Goal: Task Accomplishment & Management: Use online tool/utility

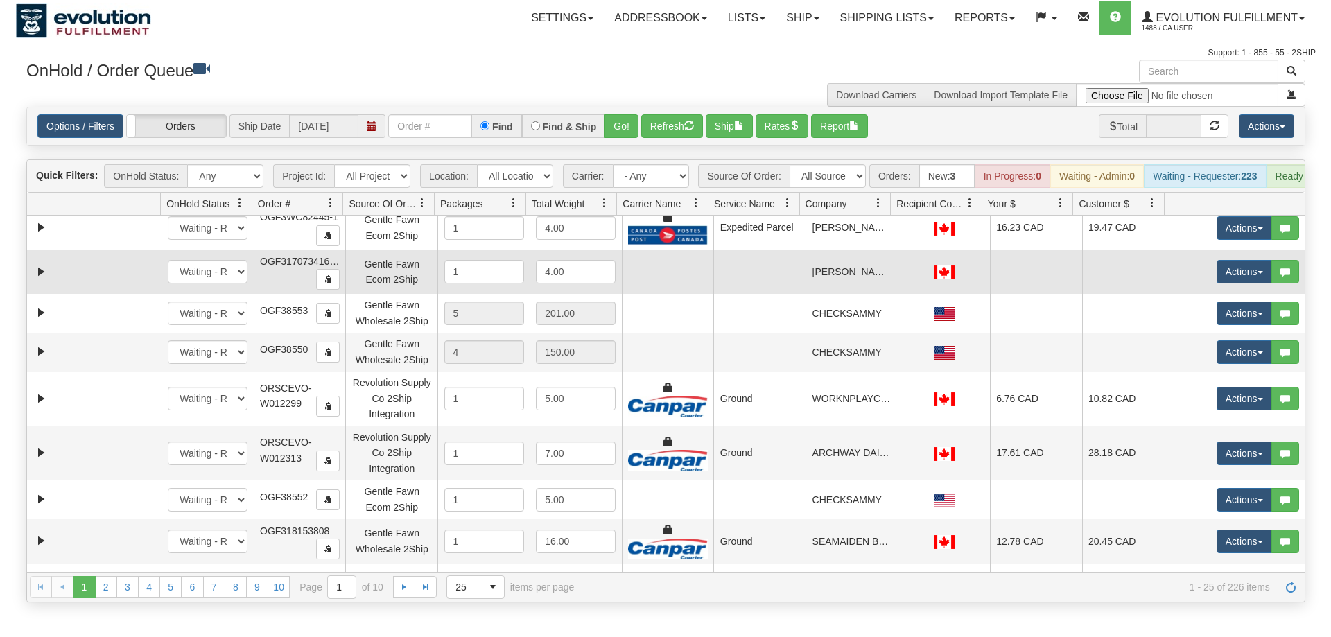
scroll to position [349, 0]
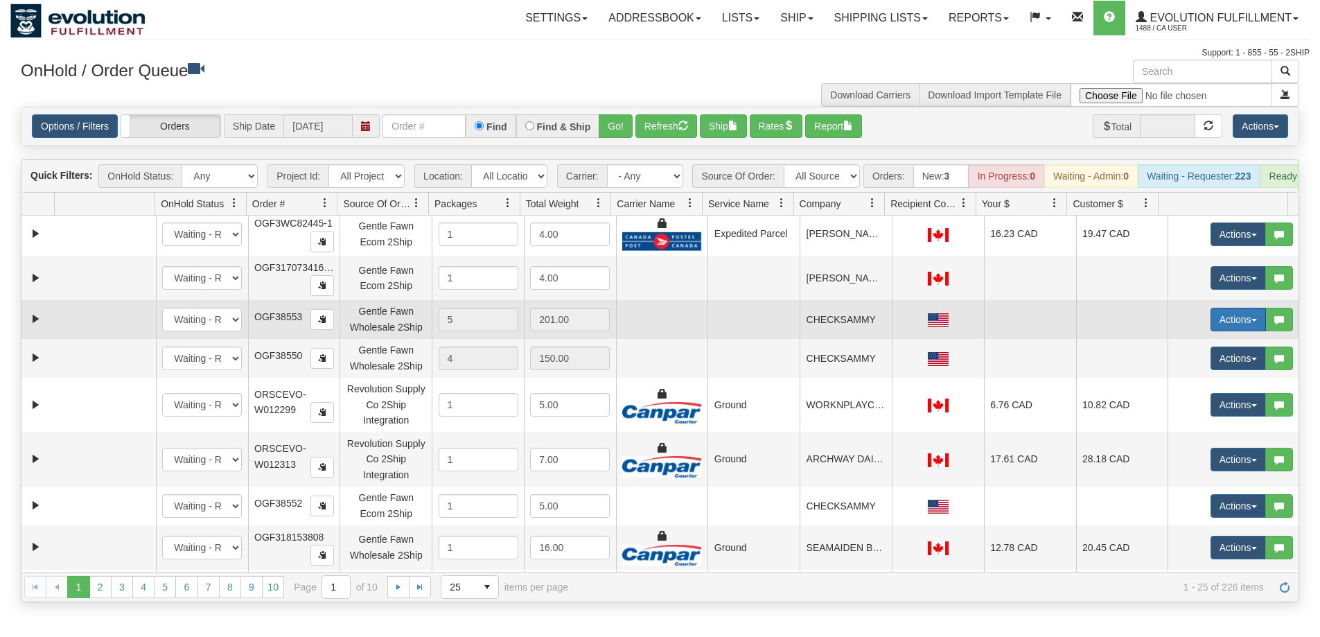
click at [1243, 323] on button "Actions" at bounding box center [1238, 320] width 55 height 24
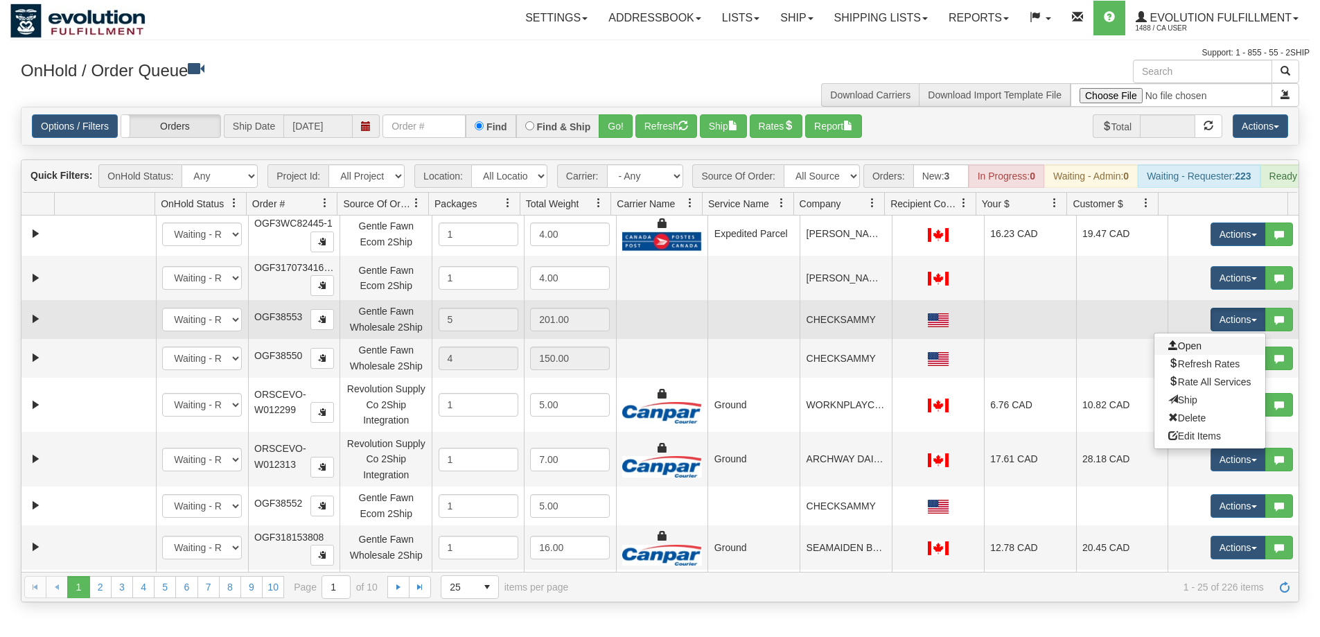
click at [1194, 346] on link "Open" at bounding box center [1210, 346] width 111 height 18
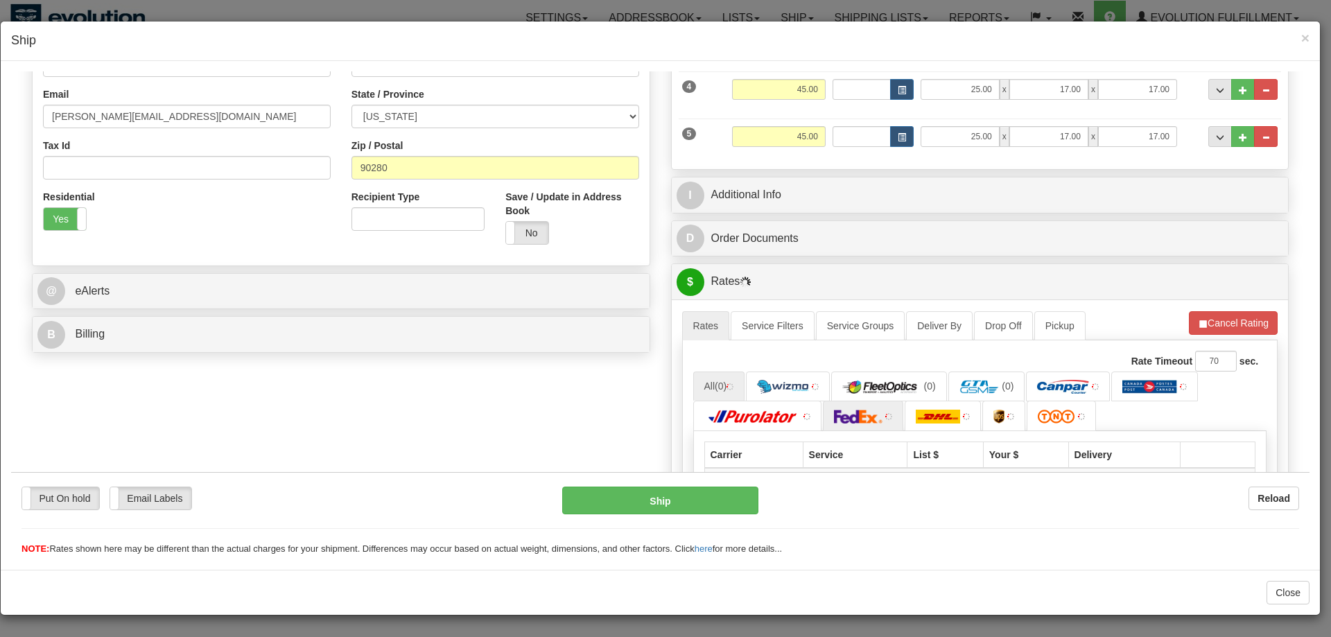
scroll to position [399, 0]
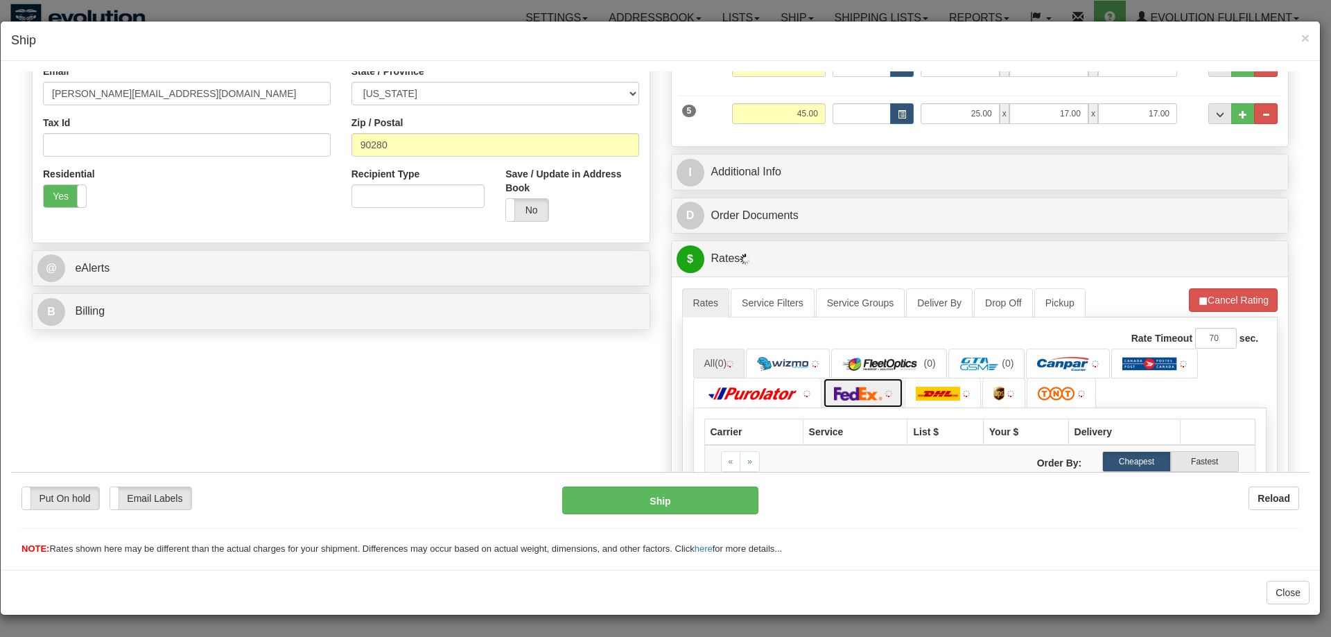
click at [850, 396] on img at bounding box center [858, 393] width 49 height 14
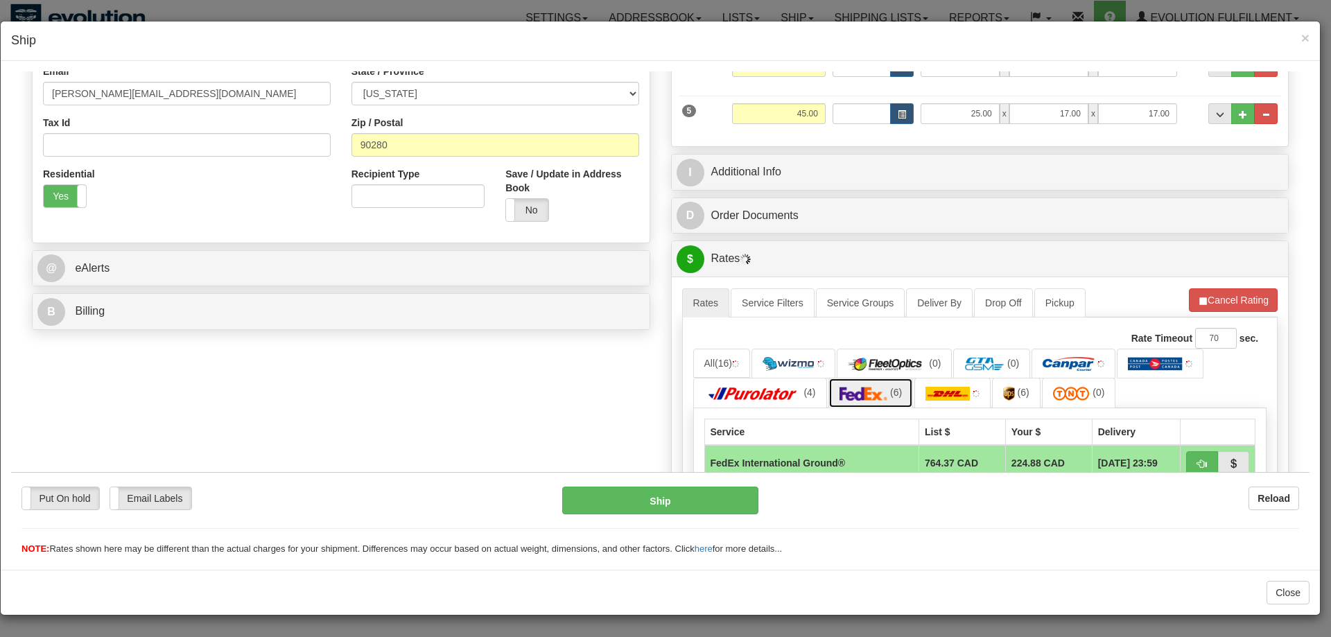
click at [878, 394] on img at bounding box center [863, 393] width 49 height 14
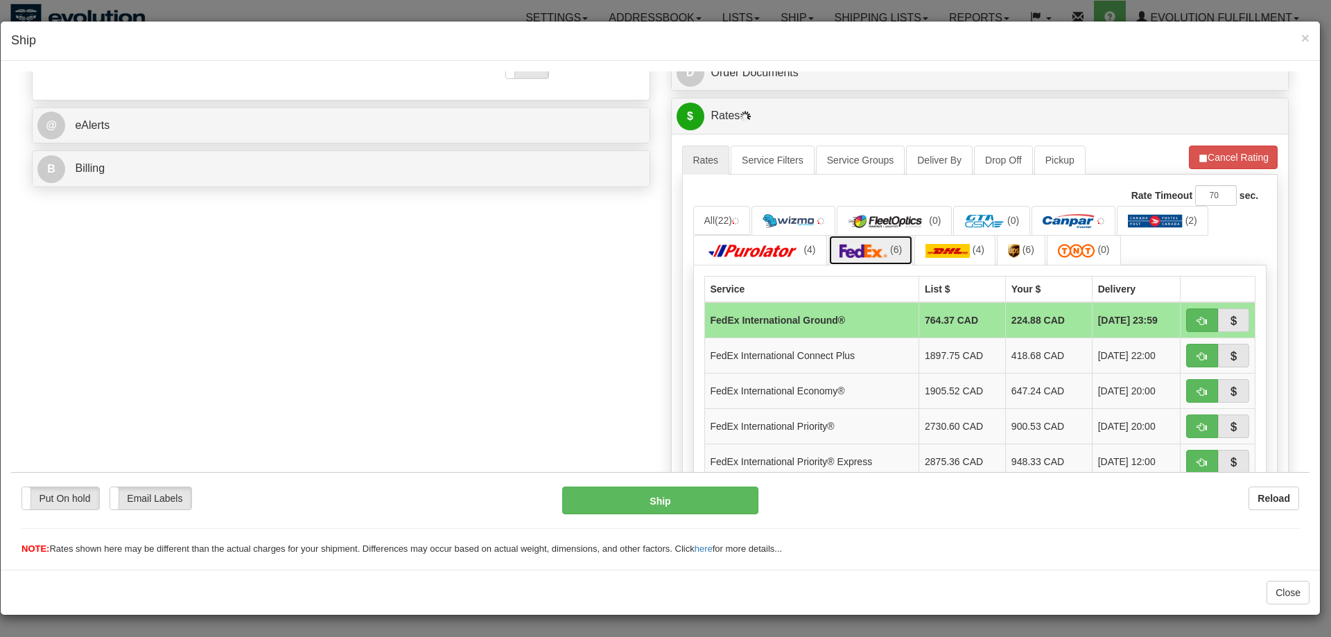
scroll to position [502, 0]
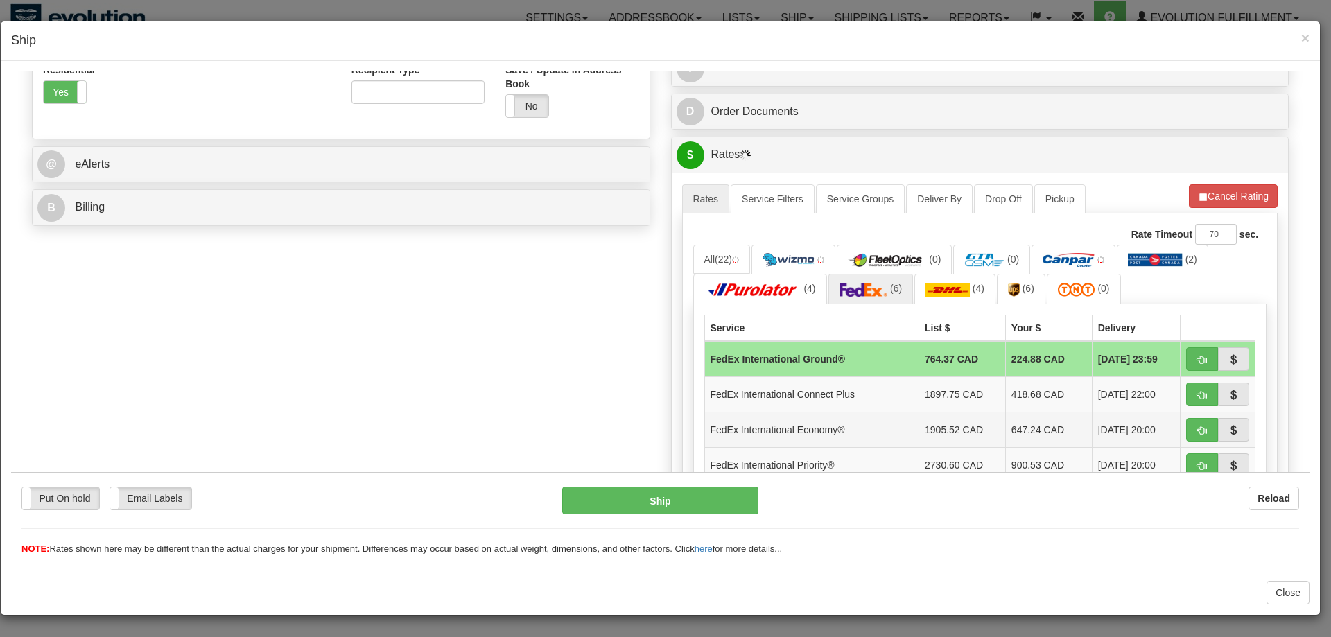
click at [834, 414] on td "FedEx International Economy®" at bounding box center [811, 428] width 215 height 35
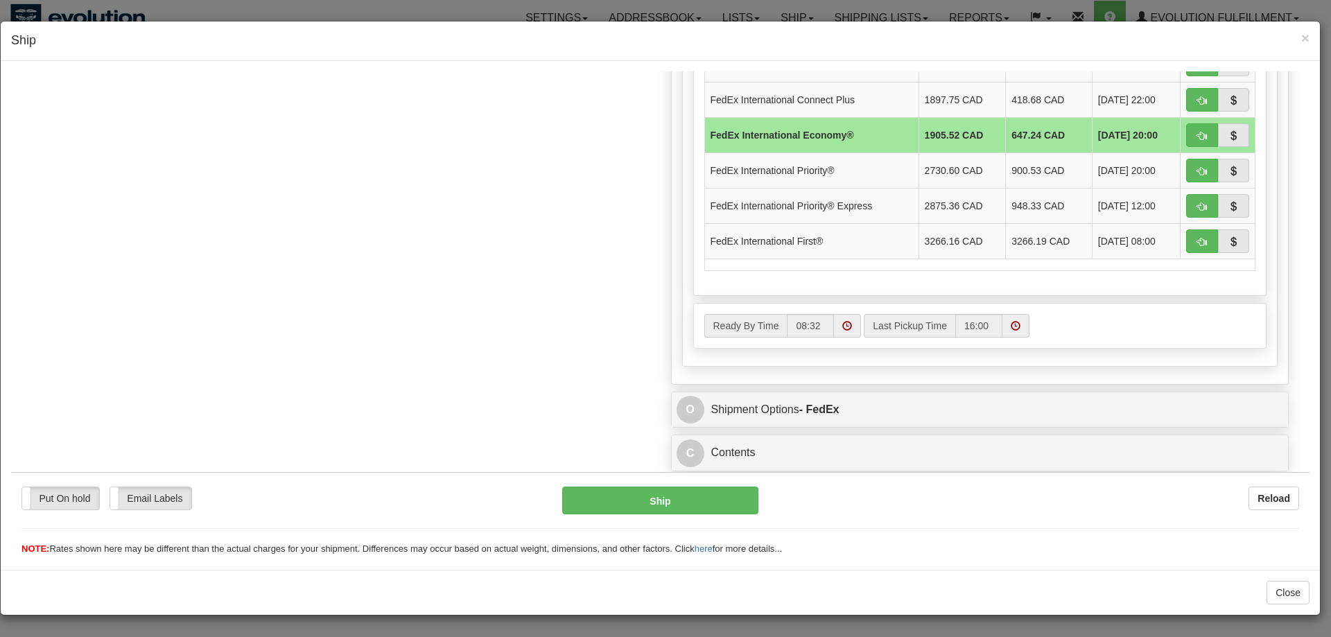
scroll to position [834, 0]
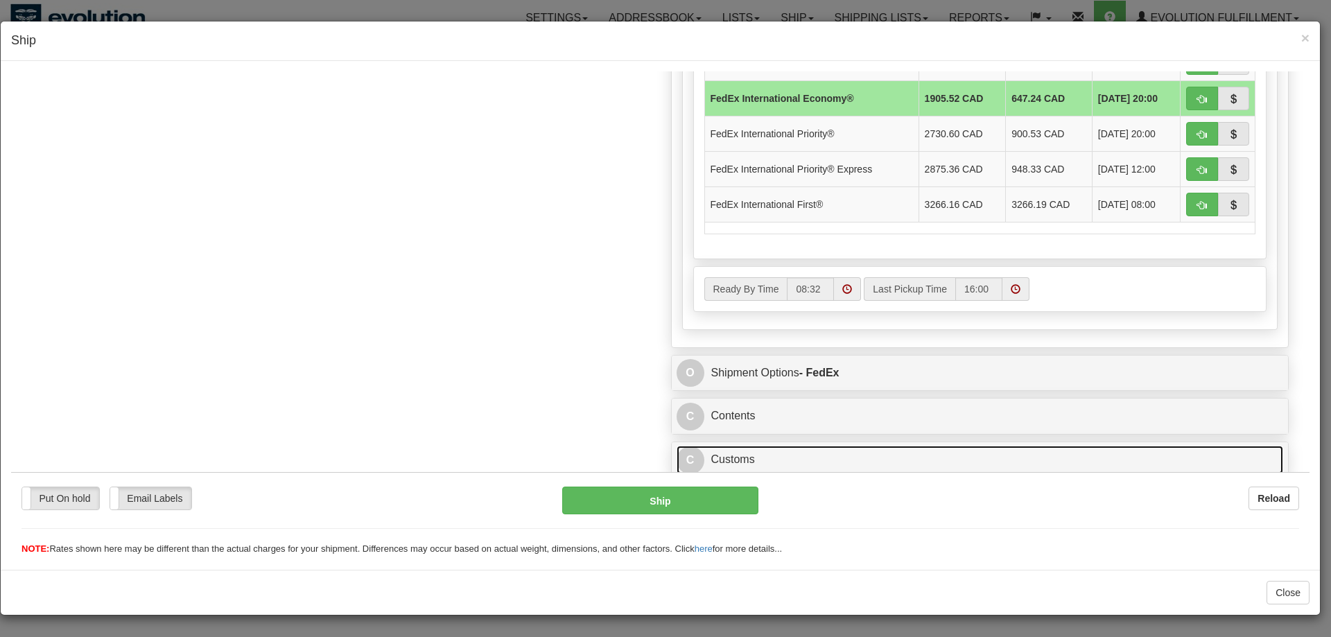
click at [747, 452] on link "C Customs" at bounding box center [979, 459] width 607 height 28
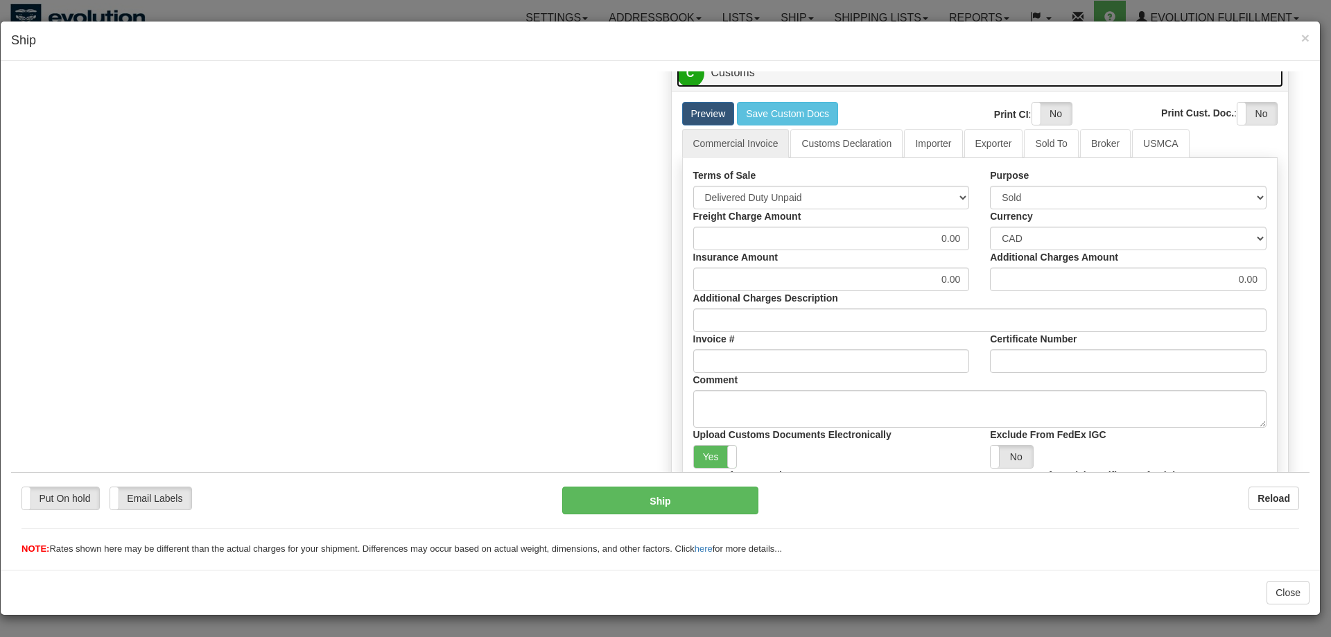
scroll to position [1231, 0]
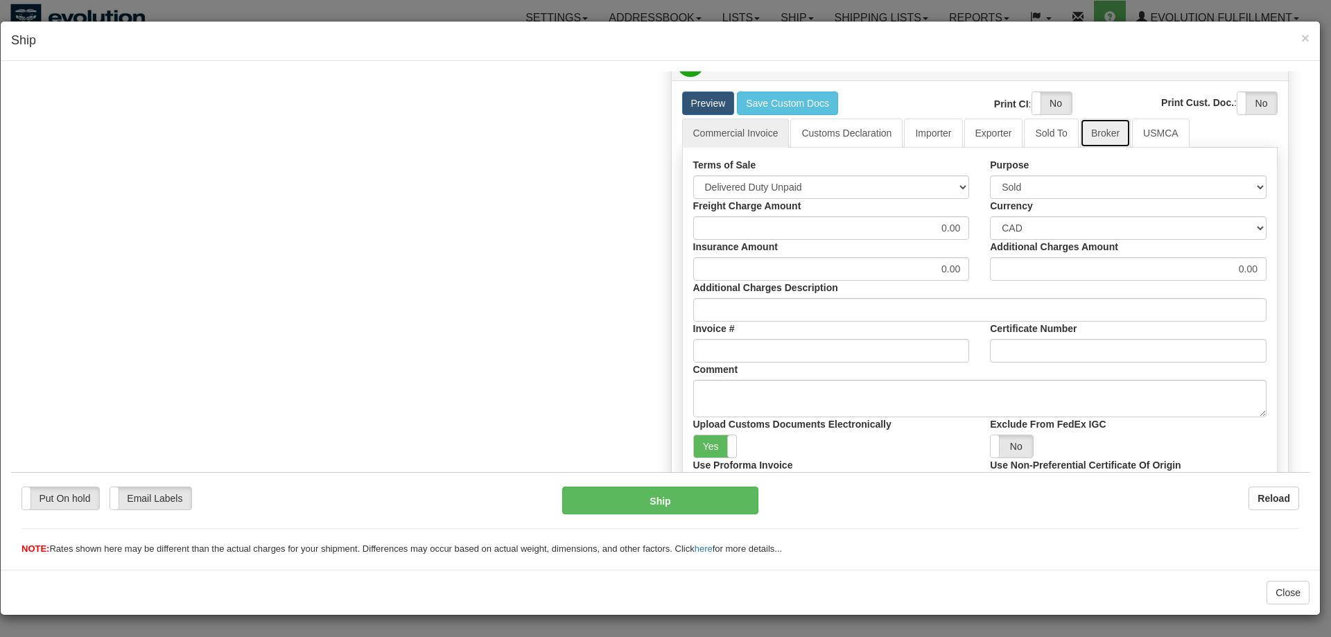
click at [1097, 128] on link "Broker" at bounding box center [1105, 132] width 51 height 29
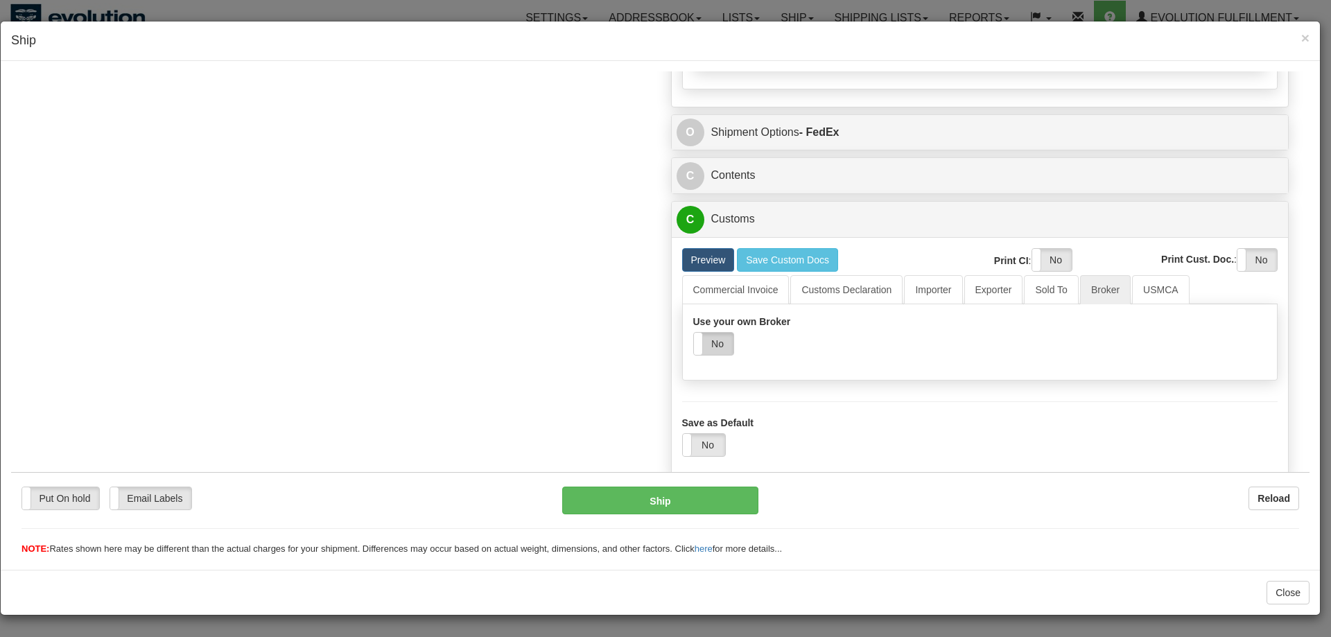
click at [719, 350] on label "No" at bounding box center [714, 343] width 40 height 22
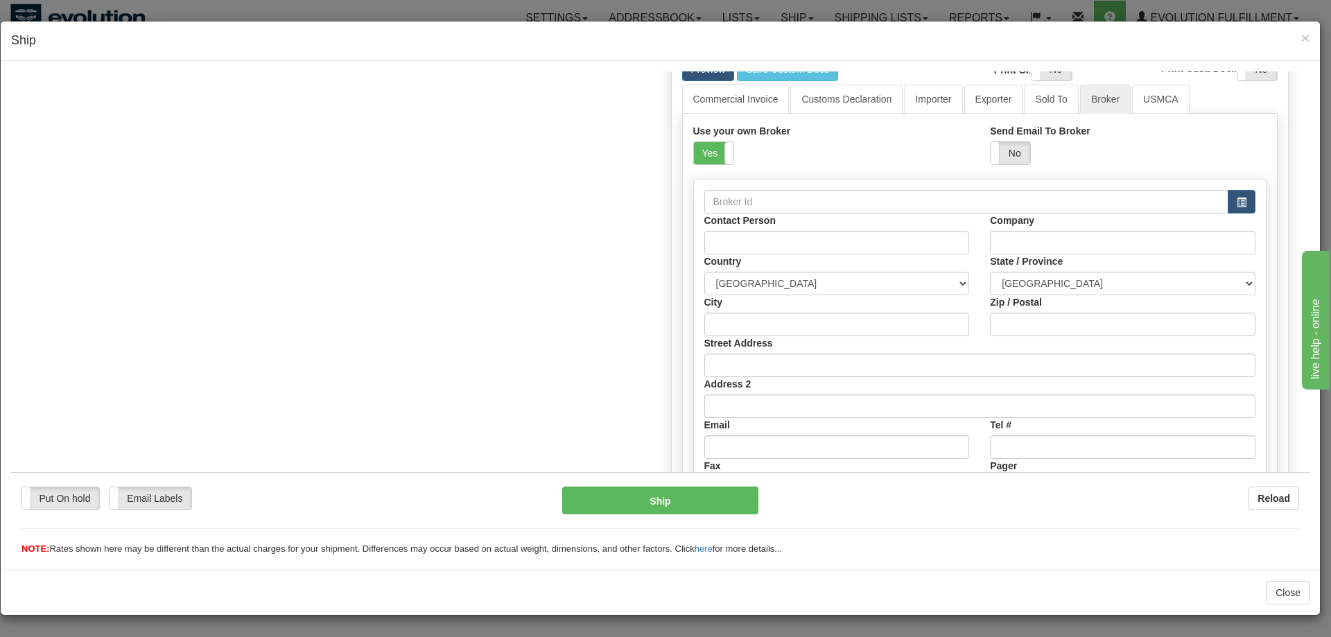
scroll to position [0, 0]
click at [995, 157] on label "No" at bounding box center [1010, 152] width 40 height 22
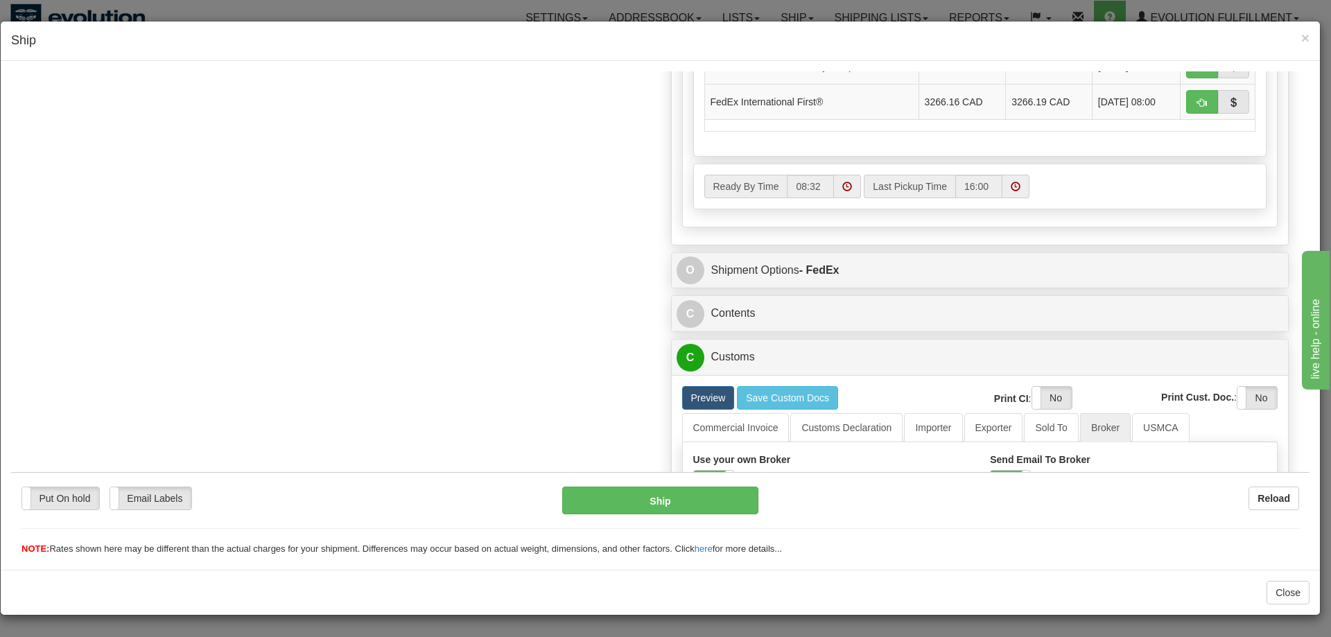
scroll to position [918, 0]
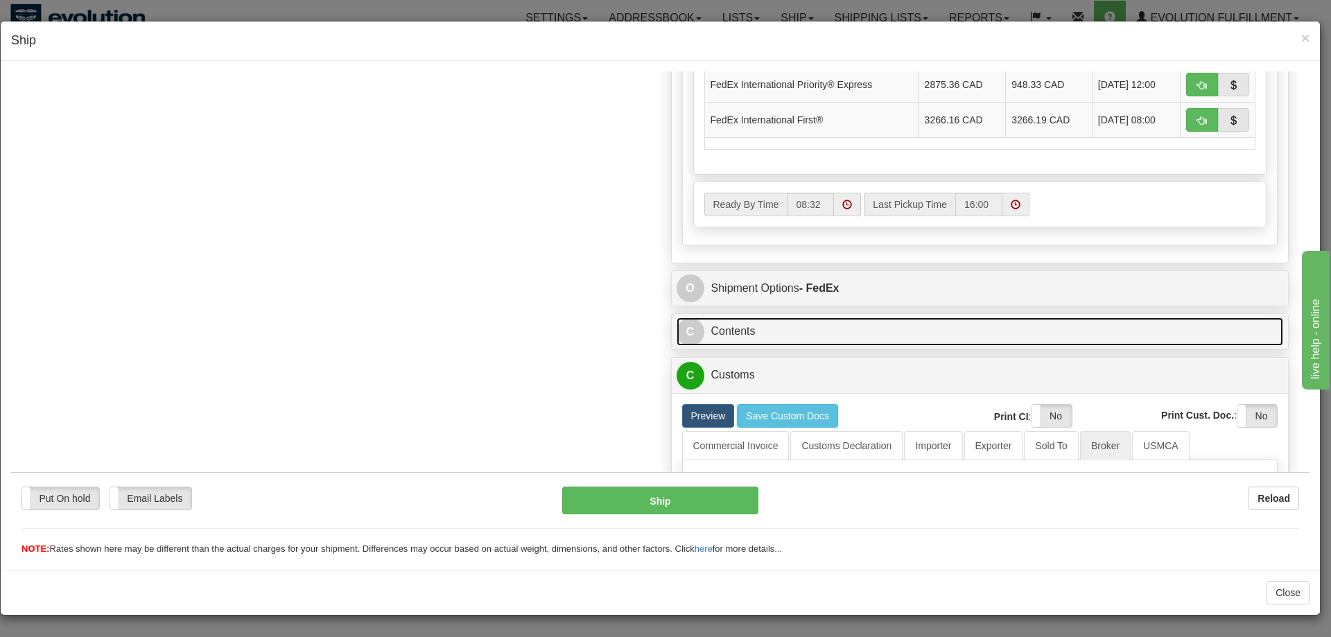
click at [765, 340] on link "C Contents" at bounding box center [979, 331] width 607 height 28
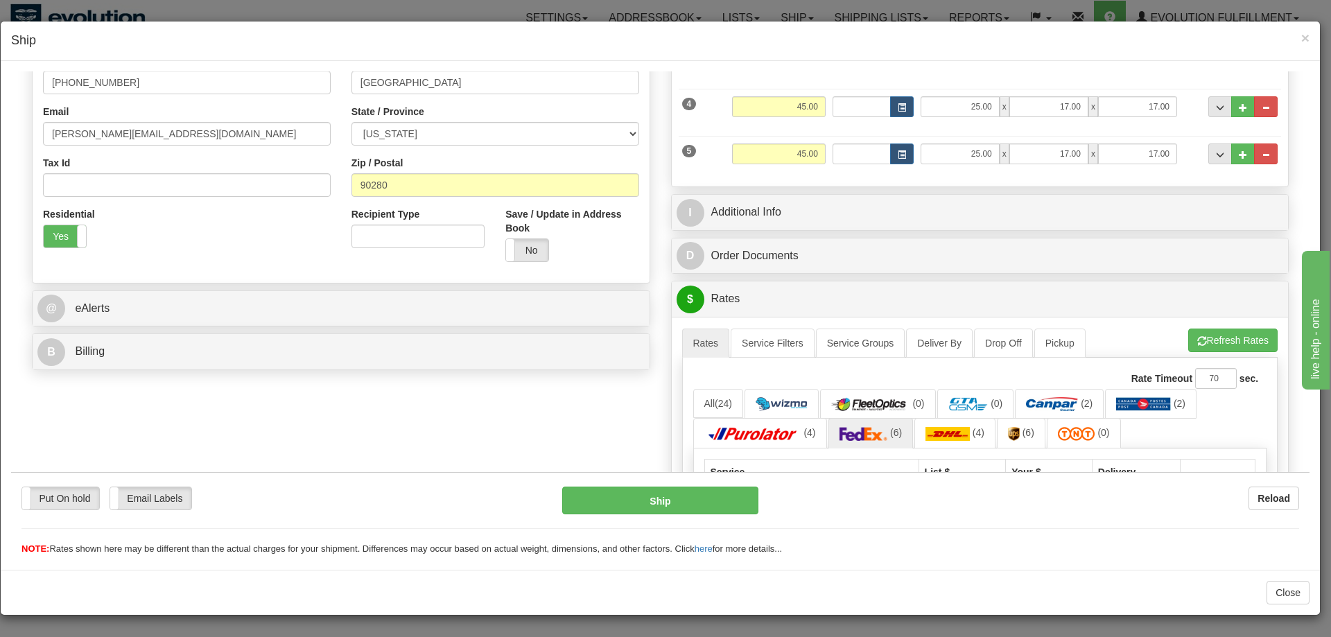
scroll to position [312, 0]
